Goal: Task Accomplishment & Management: Complete application form

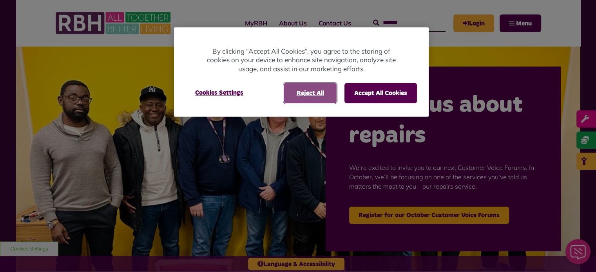
click at [308, 92] on button "Reject All" at bounding box center [310, 93] width 53 height 20
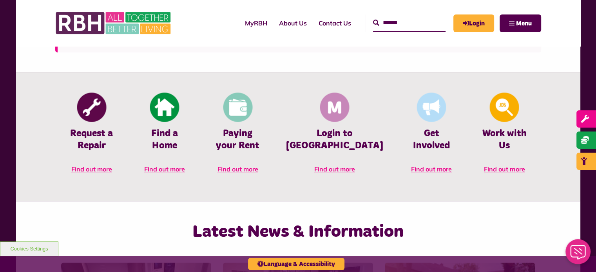
scroll to position [352, 0]
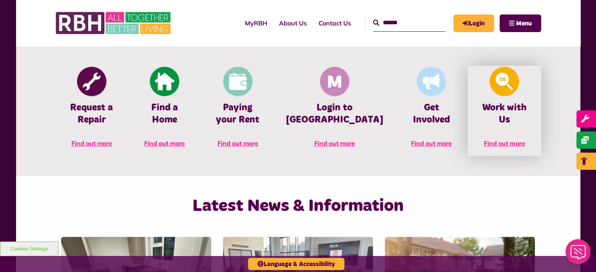
click at [495, 139] on span "Find out more" at bounding box center [504, 143] width 41 height 8
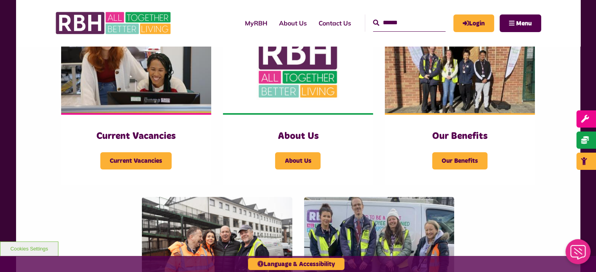
scroll to position [196, 0]
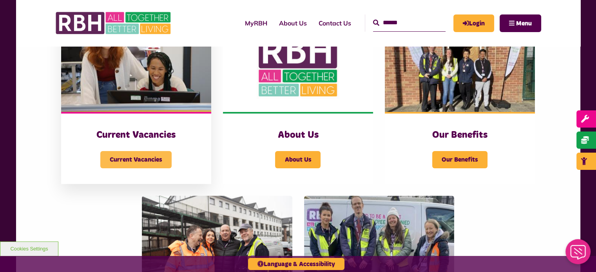
click at [157, 160] on span "Current Vacancies" at bounding box center [135, 159] width 71 height 17
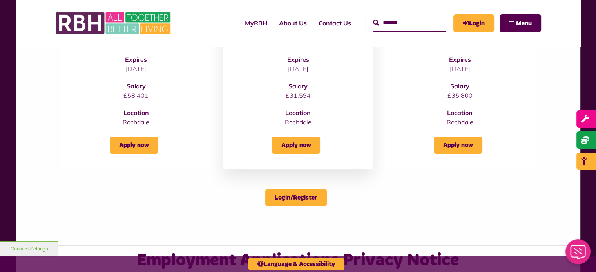
scroll to position [78, 0]
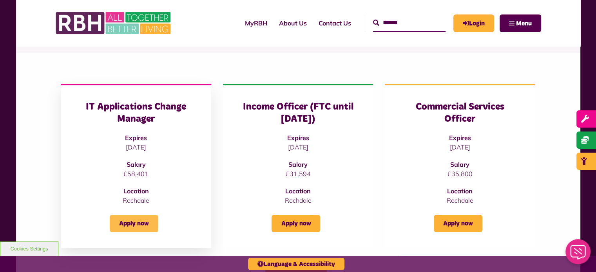
click at [130, 223] on link "Apply now" at bounding box center [134, 223] width 49 height 17
